Goal: Task Accomplishment & Management: Complete application form

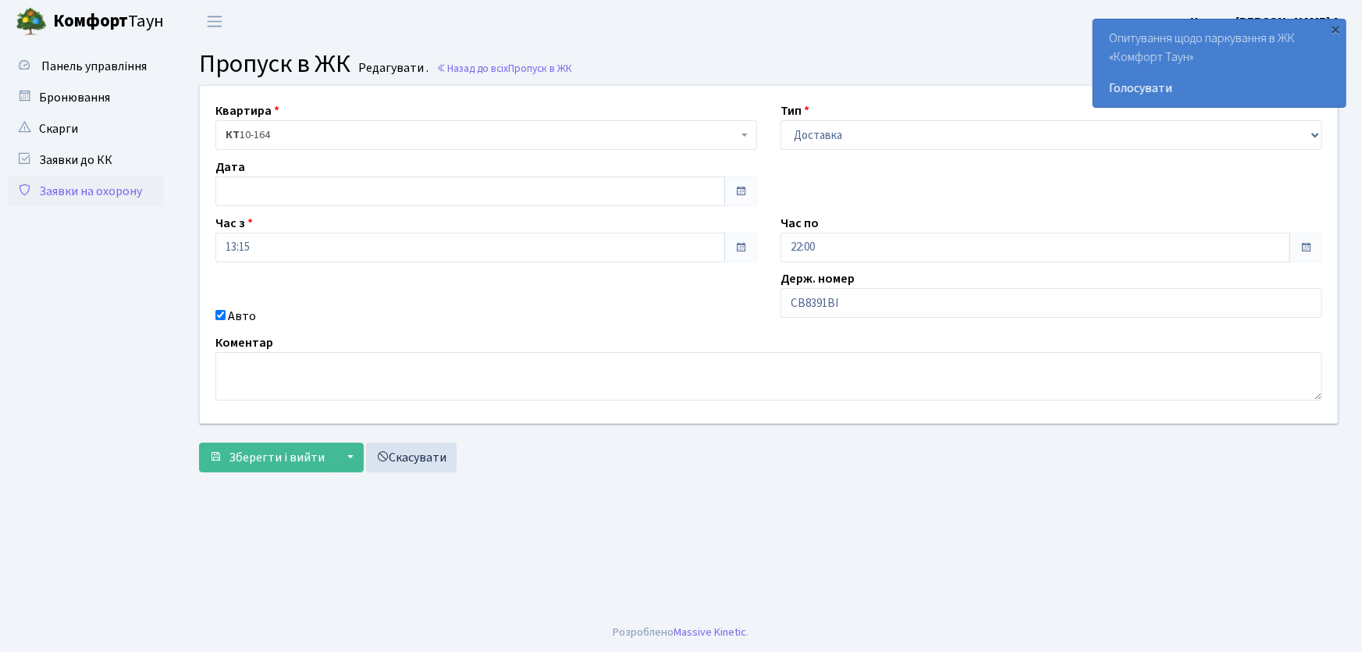
click at [126, 188] on link "Заявки на охорону" at bounding box center [86, 191] width 156 height 31
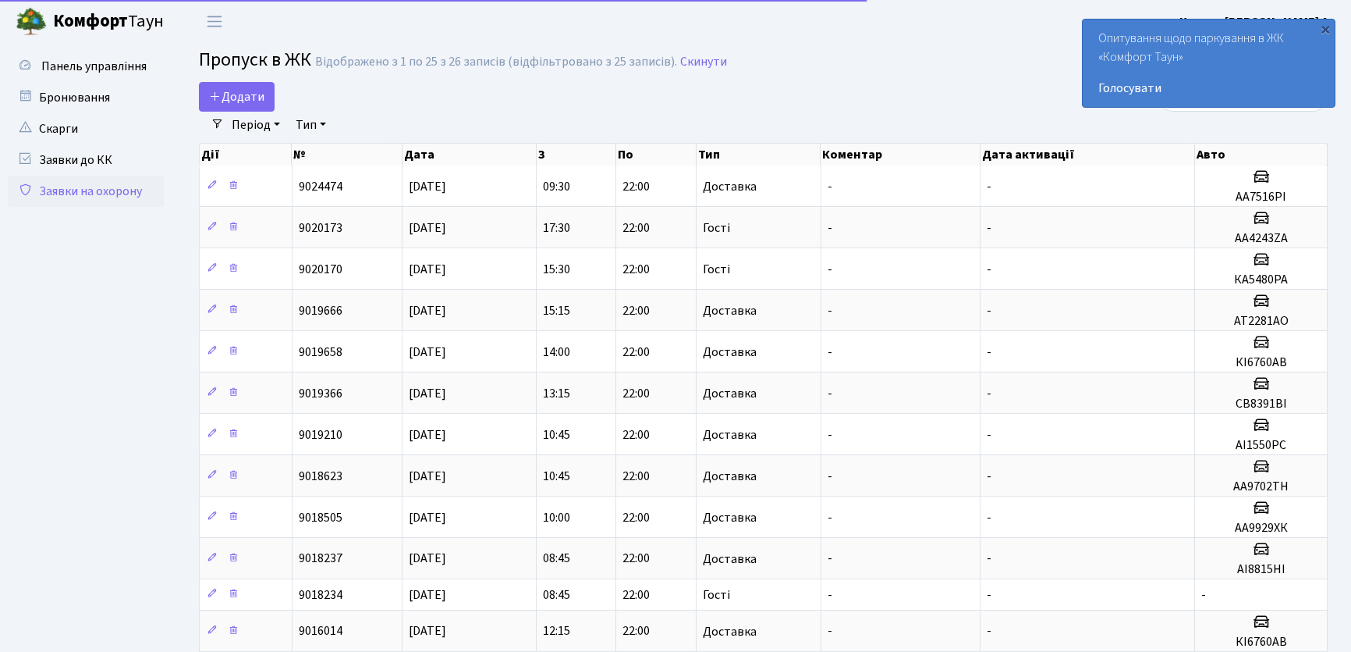
select select "25"
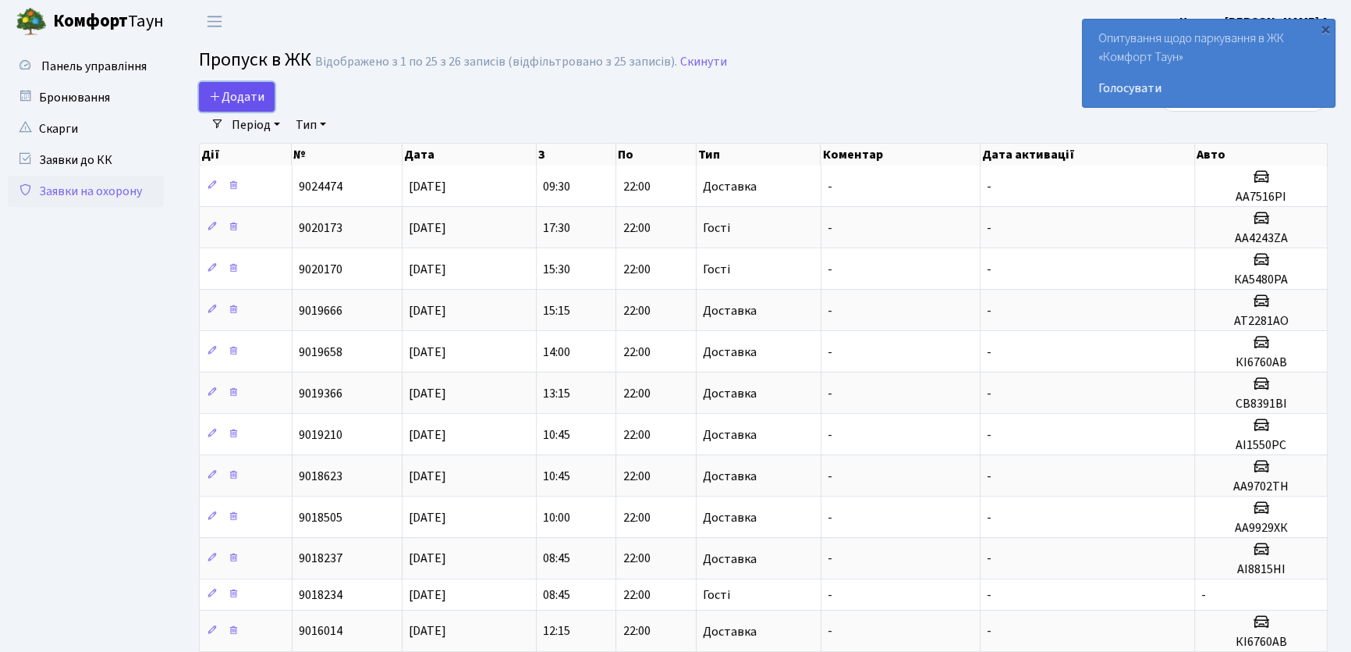
click at [247, 101] on span "Додати" at bounding box center [236, 96] width 55 height 17
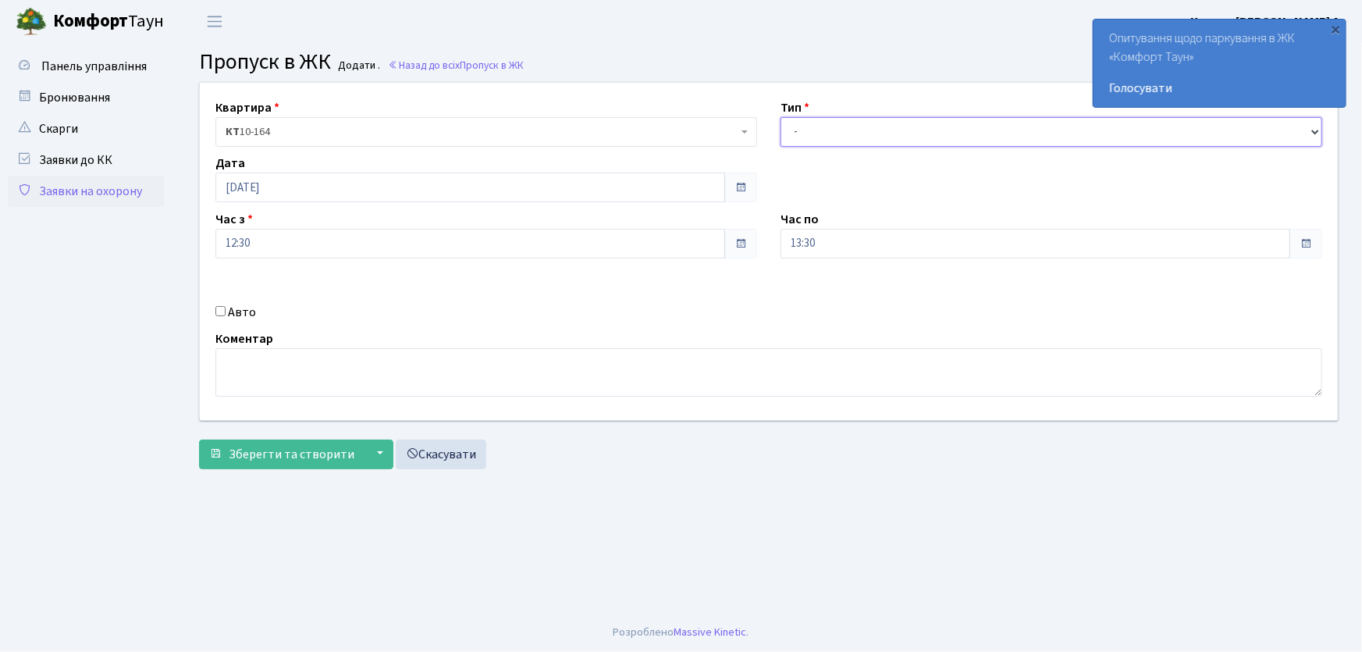
drag, startPoint x: 871, startPoint y: 134, endPoint x: 870, endPoint y: 142, distance: 7.8
click at [871, 135] on select "- Доставка Таксі Гості Сервіс" at bounding box center [1051, 132] width 542 height 30
select select "1"
click at [780, 117] on select "- Доставка Таксі Гості Сервіс" at bounding box center [1051, 132] width 542 height 30
drag, startPoint x: 836, startPoint y: 242, endPoint x: 720, endPoint y: 257, distance: 116.5
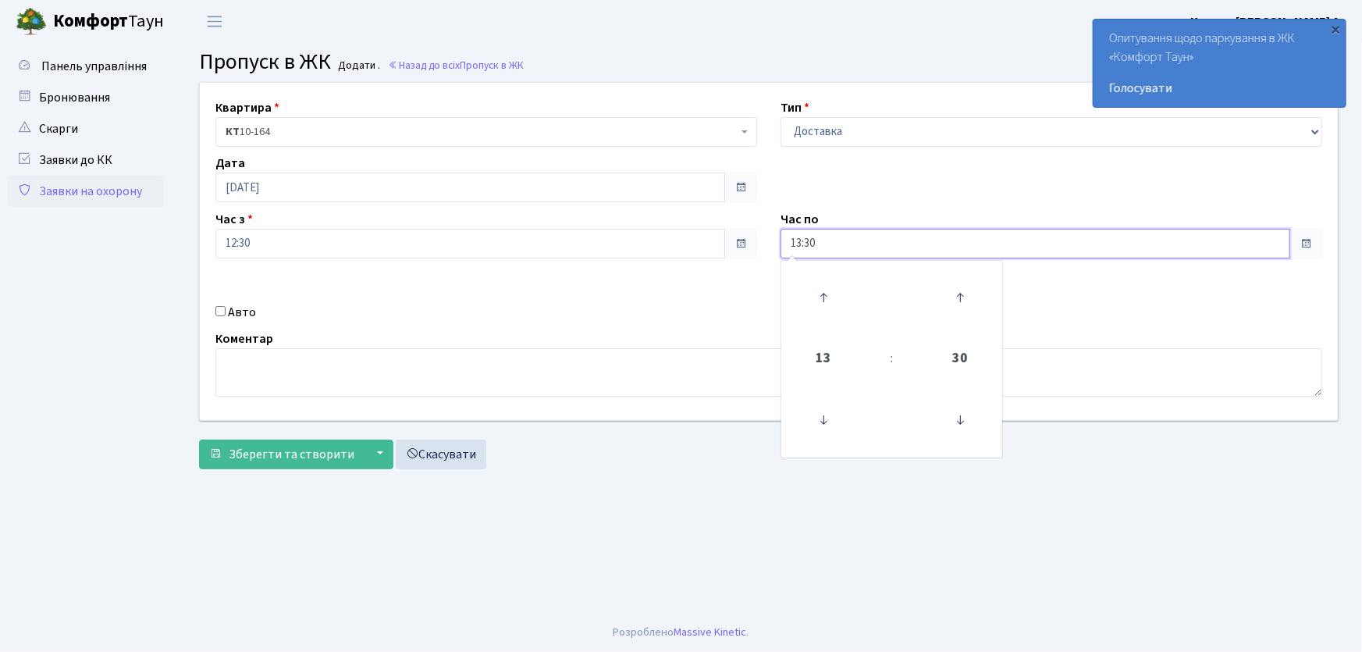
click at [720, 257] on div "Квартира <b>КТ</b>&nbsp;&nbsp;&nbsp;&nbsp;10-164 КТ 10-164 Тип - Доставка Таксі…" at bounding box center [768, 251] width 1161 height 337
type input "22:00"
click at [222, 309] on input "Авто" at bounding box center [220, 311] width 10 height 10
checkbox input "true"
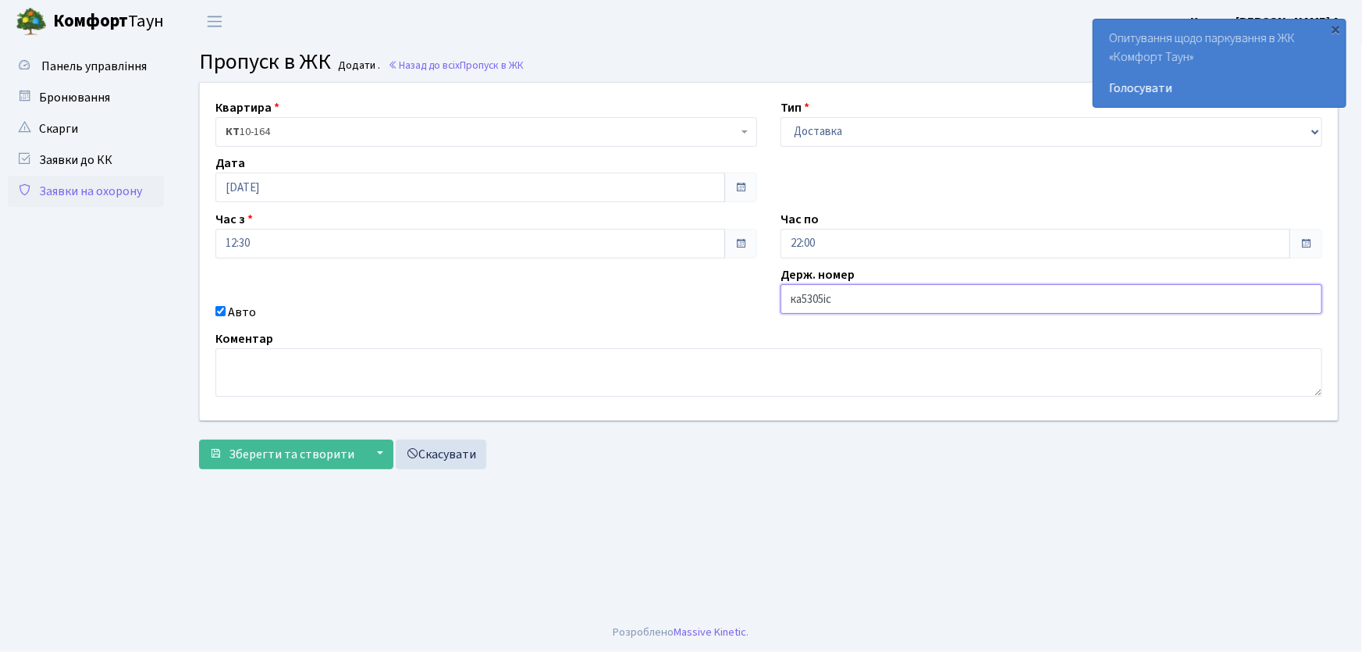
type input "ка5305іс"
click at [199, 439] on button "Зберегти та створити" at bounding box center [281, 454] width 165 height 30
drag, startPoint x: 806, startPoint y: 131, endPoint x: 806, endPoint y: 145, distance: 14.0
click at [806, 131] on select "- Доставка Таксі Гості Сервіс" at bounding box center [1051, 132] width 542 height 30
select select "1"
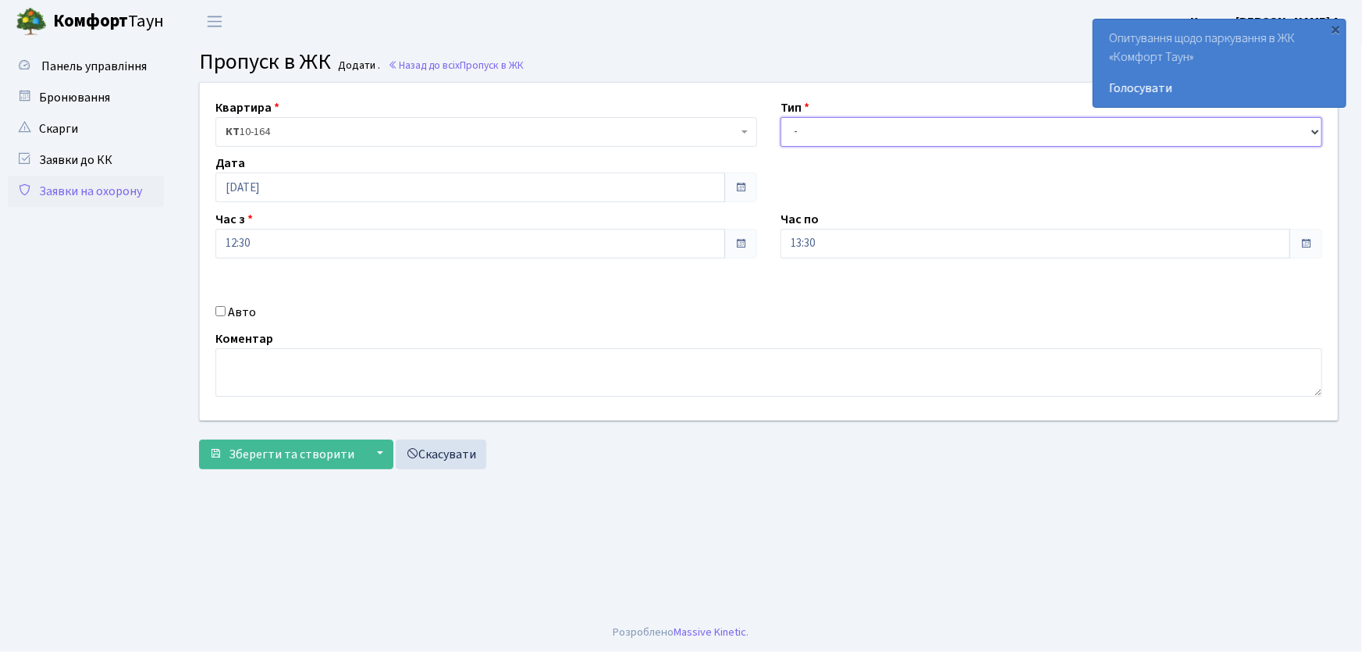
click at [780, 117] on select "- Доставка Таксі Гості Сервіс" at bounding box center [1051, 132] width 542 height 30
drag, startPoint x: 828, startPoint y: 238, endPoint x: 728, endPoint y: 236, distance: 99.9
click at [725, 242] on div "Квартира <b>КТ</b>&nbsp;&nbsp;&nbsp;&nbsp;10-164 КТ 10-164 Тип - Доставка Таксі…" at bounding box center [768, 251] width 1161 height 337
type input "22:00"
click at [221, 314] on input "Авто" at bounding box center [220, 311] width 10 height 10
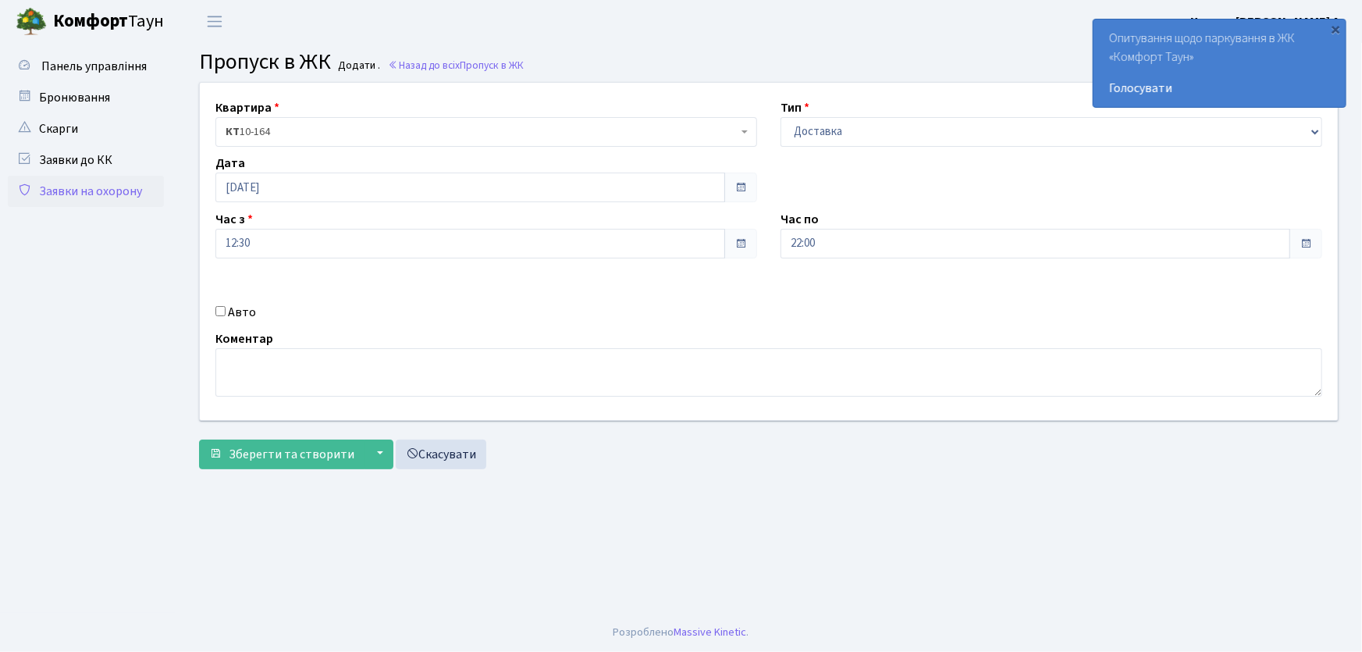
checkbox input "true"
type input "аі8313ан"
click at [199, 439] on button "Зберегти та створити" at bounding box center [281, 454] width 165 height 30
drag, startPoint x: 838, startPoint y: 130, endPoint x: 841, endPoint y: 142, distance: 12.1
click at [838, 132] on select "- Доставка Таксі Гості Сервіс" at bounding box center [1051, 132] width 542 height 30
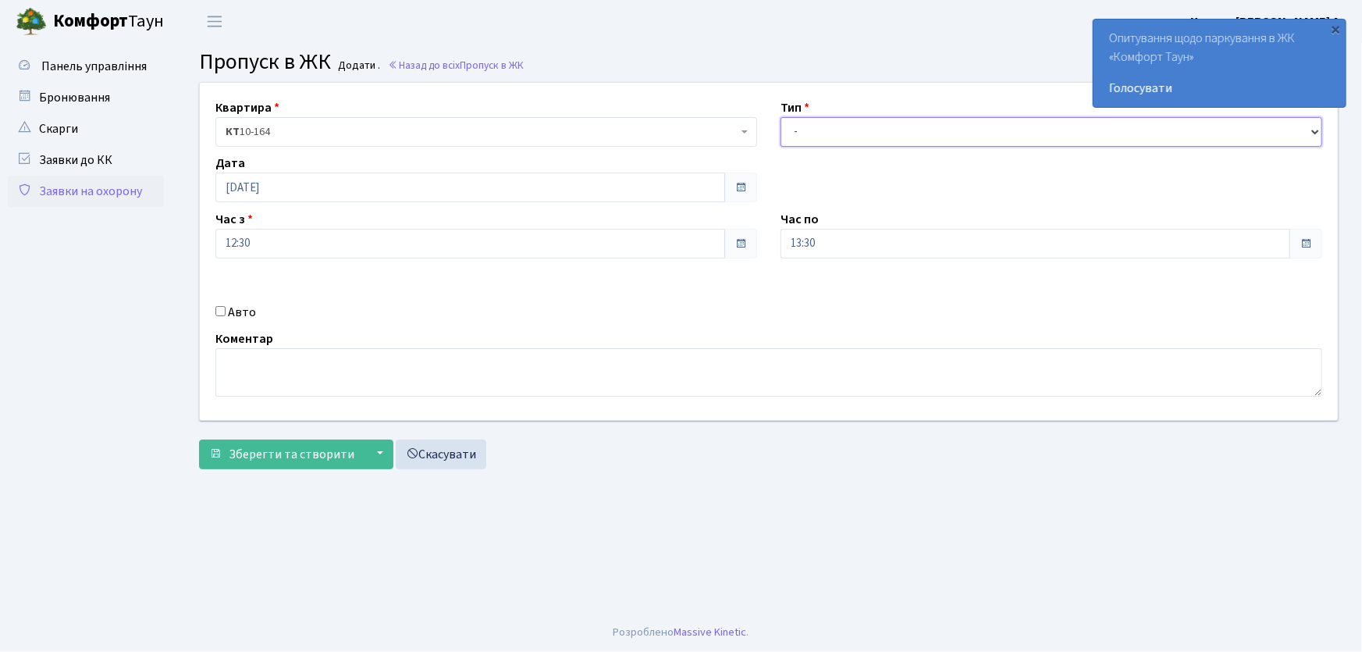
select select "1"
click at [780, 117] on select "- Доставка Таксі Гості Сервіс" at bounding box center [1051, 132] width 542 height 30
drag, startPoint x: 845, startPoint y: 240, endPoint x: 766, endPoint y: 243, distance: 78.9
click at [765, 243] on div "Квартира <b>КТ</b>&nbsp;&nbsp;&nbsp;&nbsp;10-164 КТ 10-164 Тип - Доставка Таксі…" at bounding box center [768, 251] width 1161 height 337
type input "22:00"
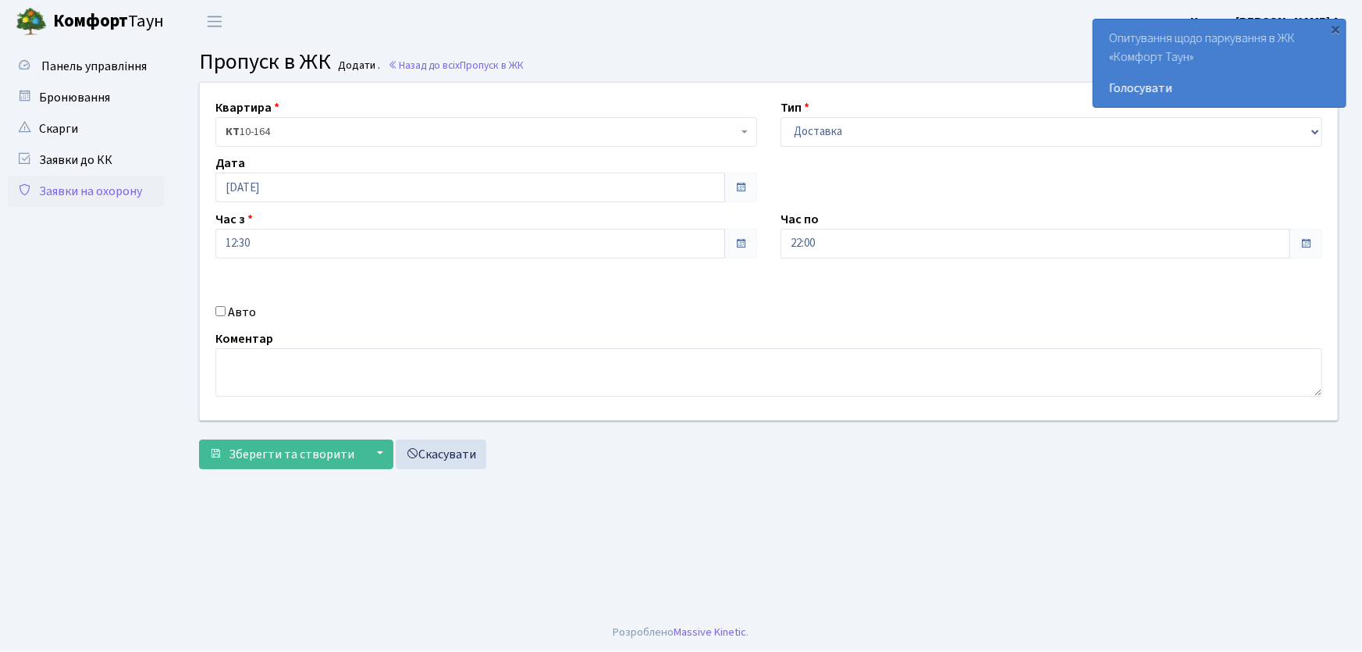
click at [222, 306] on input "Авто" at bounding box center [220, 311] width 10 height 10
checkbox input "true"
type input "АІ8813НІ"
click at [199, 439] on button "Зберегти та створити" at bounding box center [281, 454] width 165 height 30
